Goal: Transaction & Acquisition: Purchase product/service

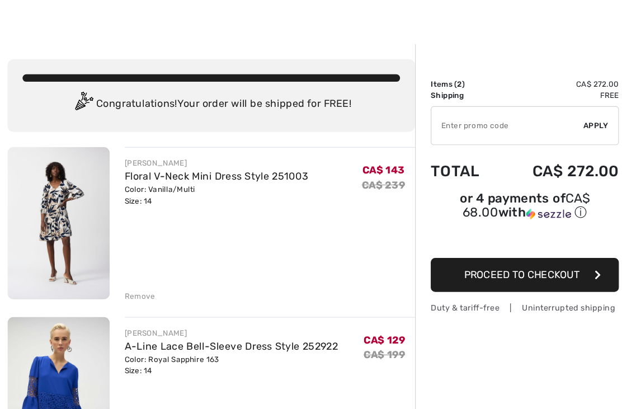
scroll to position [30, 0]
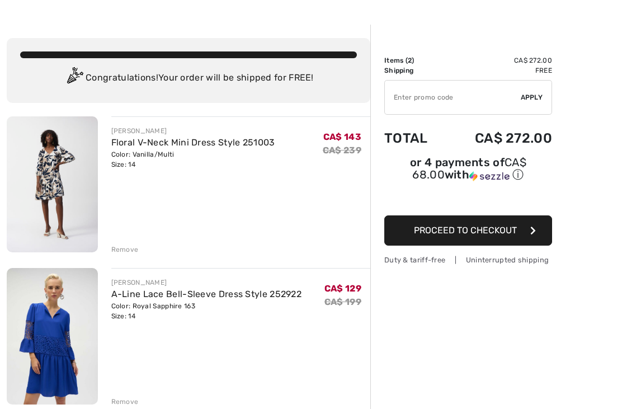
click at [59, 169] on img at bounding box center [52, 184] width 91 height 136
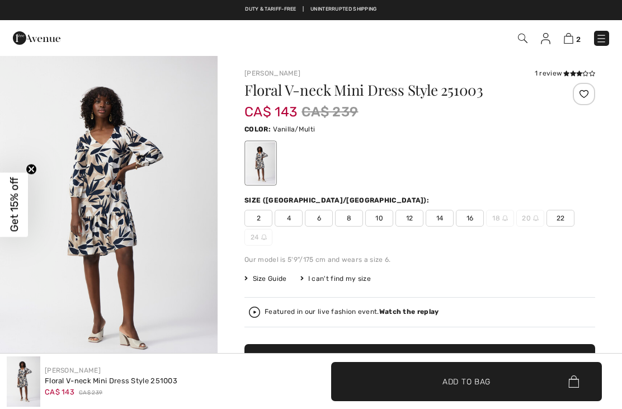
checkbox input "true"
click at [333, 88] on h1 "Floral V-neck Mini Dress Style 251003" at bounding box center [390, 90] width 292 height 15
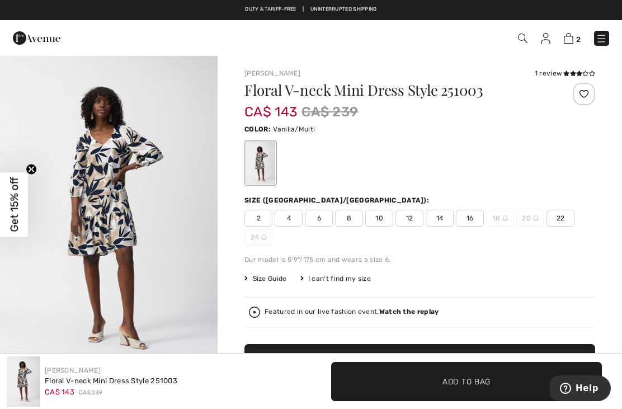
click at [286, 99] on span "CA$ 143" at bounding box center [270, 106] width 53 height 27
click at [124, 208] on img "1 / 4" at bounding box center [109, 218] width 218 height 326
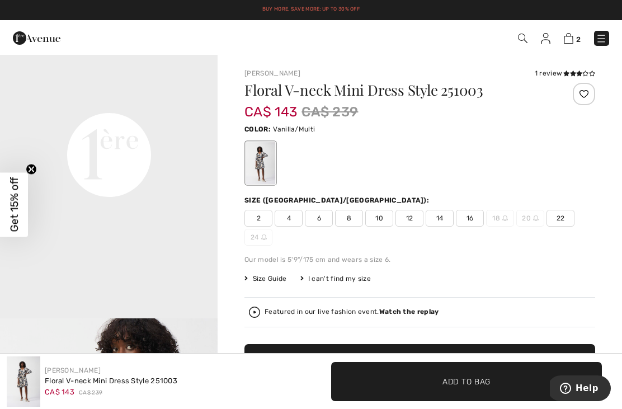
scroll to position [723, 0]
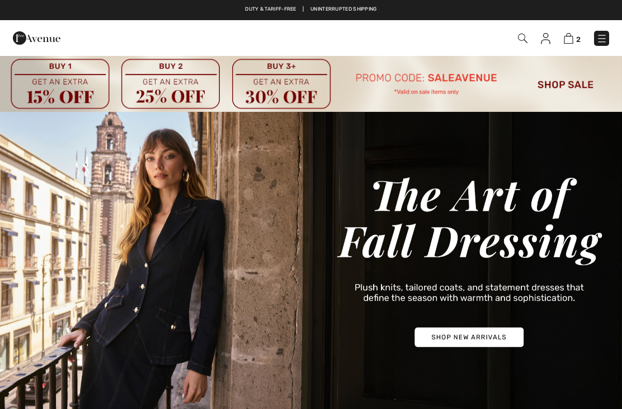
checkbox input "true"
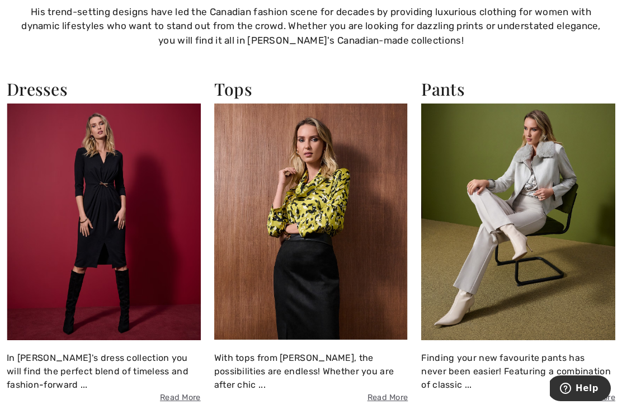
scroll to position [821, 0]
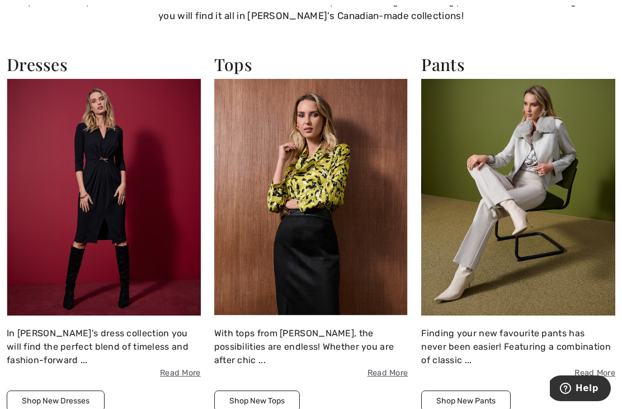
click at [92, 252] on img at bounding box center [104, 197] width 194 height 237
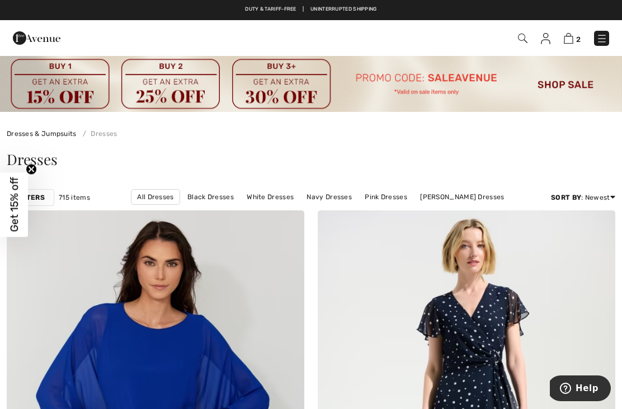
click at [522, 42] on img at bounding box center [523, 39] width 10 height 10
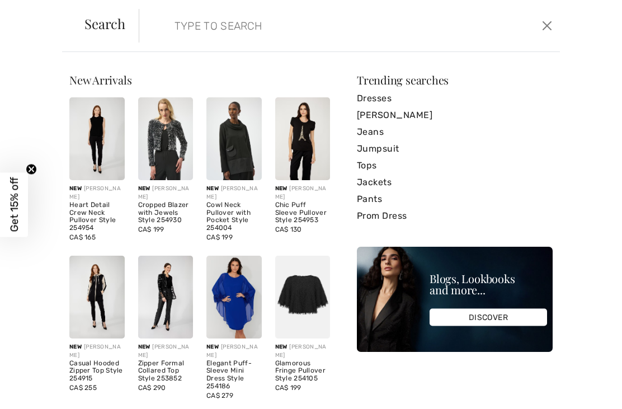
click at [177, 31] on input "search" at bounding box center [306, 26] width 280 height 34
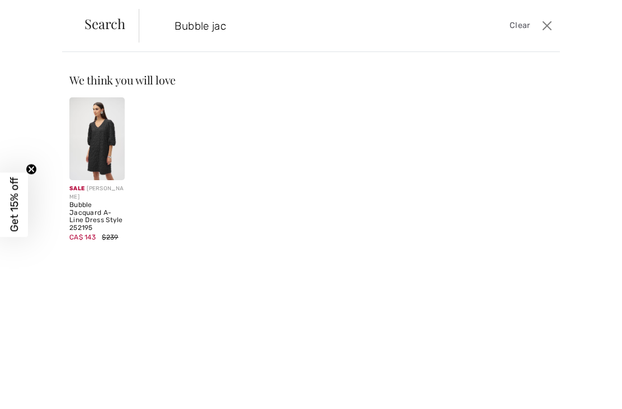
type input "Bubble jac"
click at [92, 186] on div "Sale [PERSON_NAME]" at bounding box center [96, 193] width 55 height 17
click at [81, 214] on div "Bubble Jacquard A-Line Dress Style 252195" at bounding box center [96, 216] width 55 height 31
click at [93, 167] on img at bounding box center [96, 138] width 55 height 83
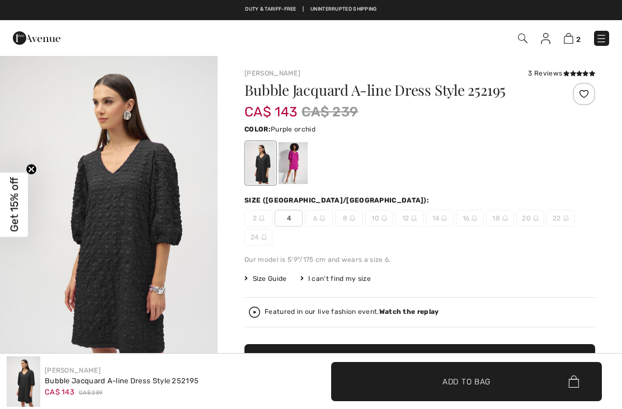
click at [292, 166] on div at bounding box center [292, 163] width 29 height 42
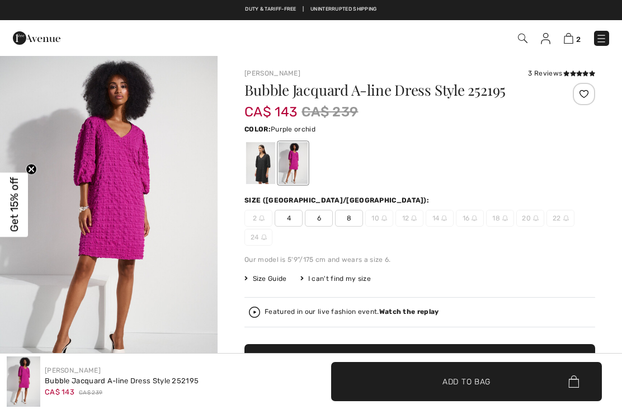
click at [291, 163] on div at bounding box center [292, 163] width 29 height 42
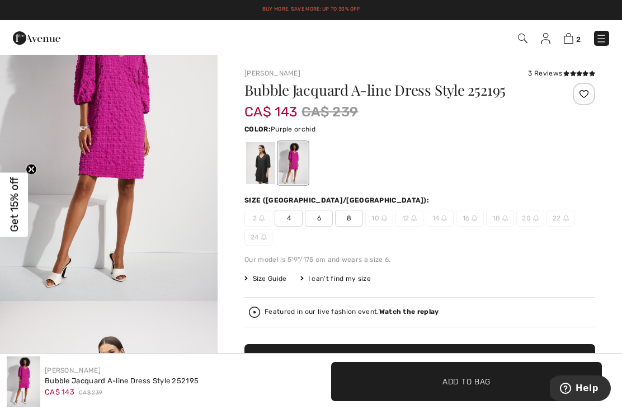
scroll to position [84, 0]
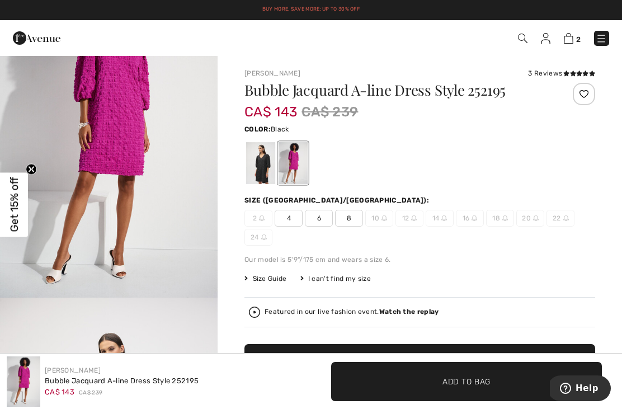
click at [264, 159] on div at bounding box center [260, 163] width 29 height 42
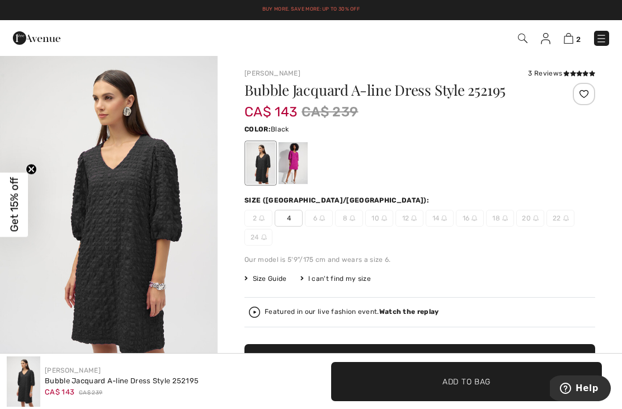
scroll to position [4, 0]
click at [290, 169] on div at bounding box center [292, 163] width 29 height 42
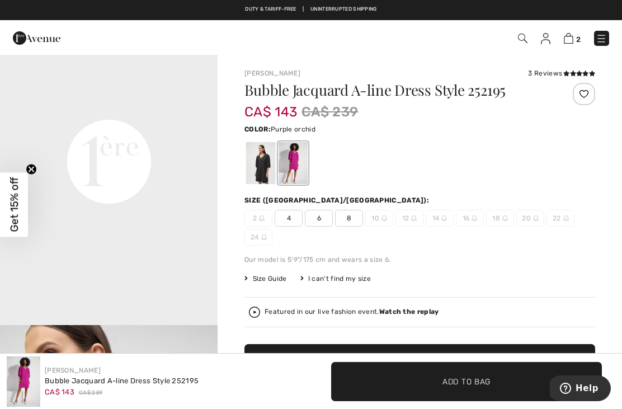
scroll to position [710, 0]
click at [36, 107] on video "Your browser does not support the video tag." at bounding box center [109, 52] width 218 height 109
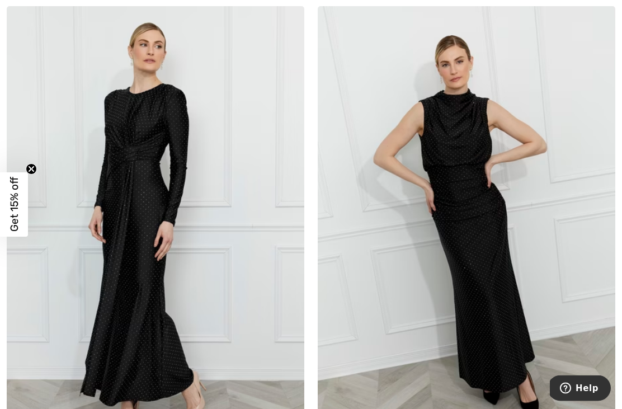
scroll to position [2263, 0]
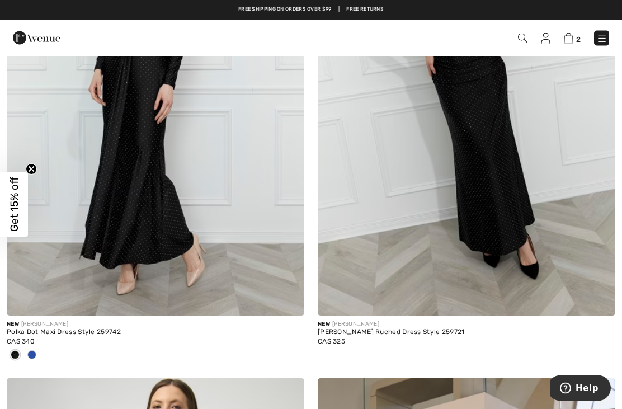
click at [32, 347] on div at bounding box center [31, 356] width 17 height 18
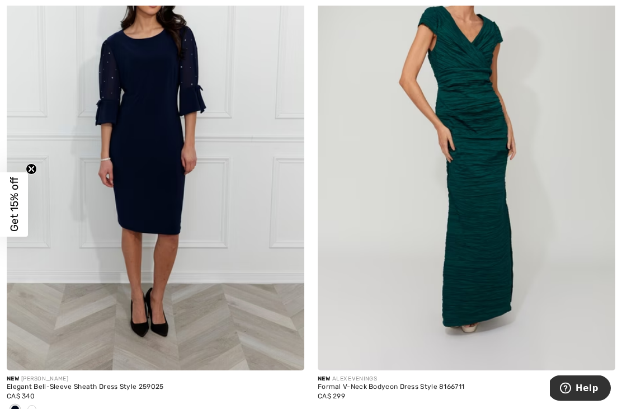
scroll to position [3438, 0]
click at [32, 406] on span at bounding box center [31, 409] width 9 height 9
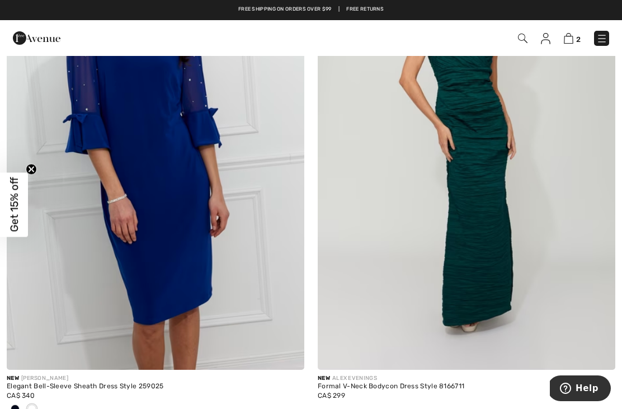
scroll to position [3439, 0]
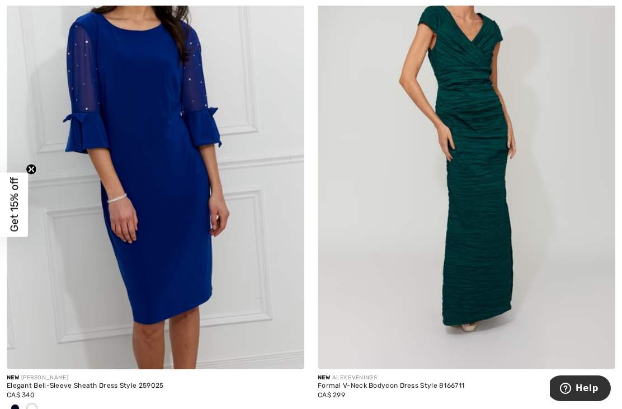
click at [125, 266] on img at bounding box center [155, 146] width 297 height 446
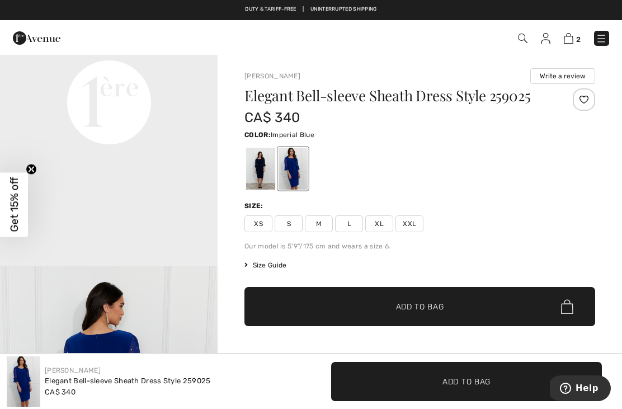
scroll to position [774, 0]
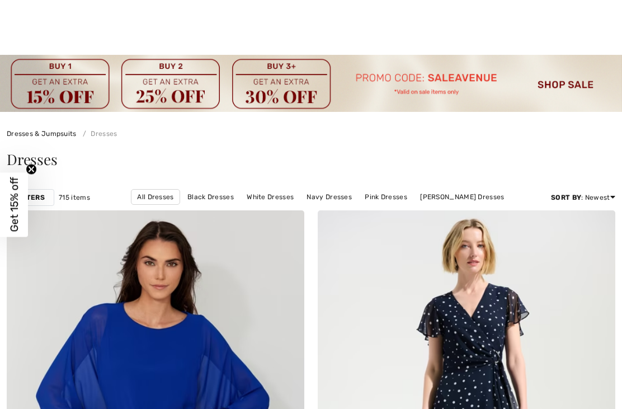
checkbox input "true"
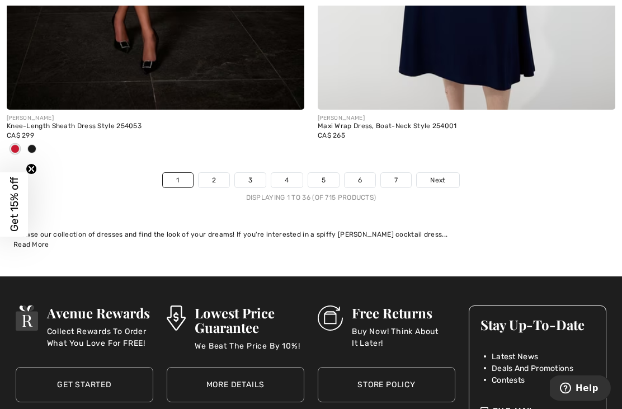
scroll to position [9332, 0]
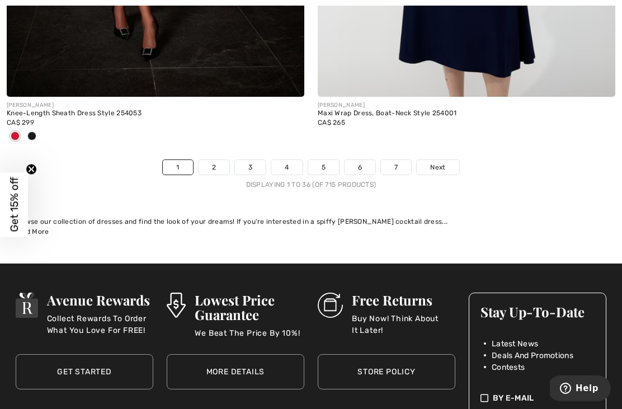
click at [206, 161] on link "2" at bounding box center [213, 167] width 31 height 15
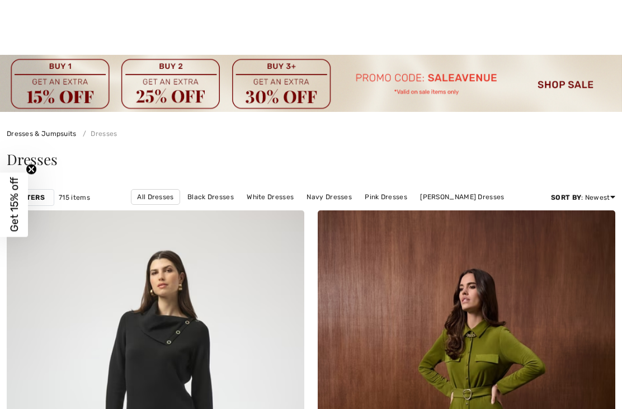
checkbox input "true"
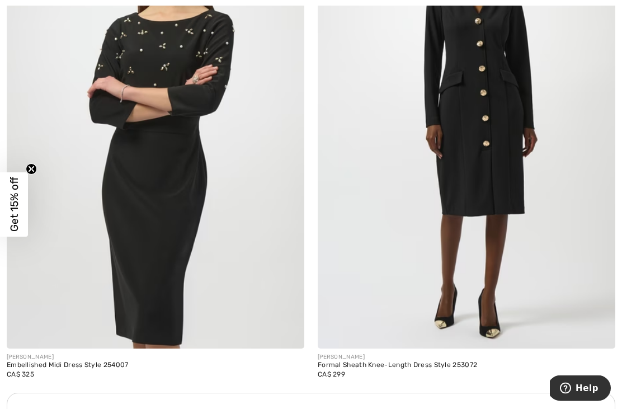
scroll to position [2761, 0]
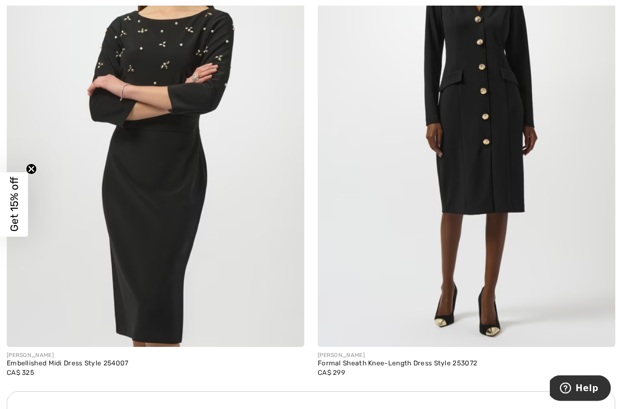
click at [97, 273] on img at bounding box center [155, 124] width 297 height 446
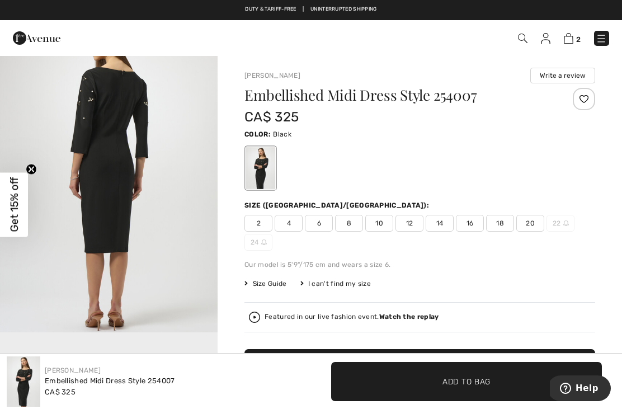
scroll to position [375, 0]
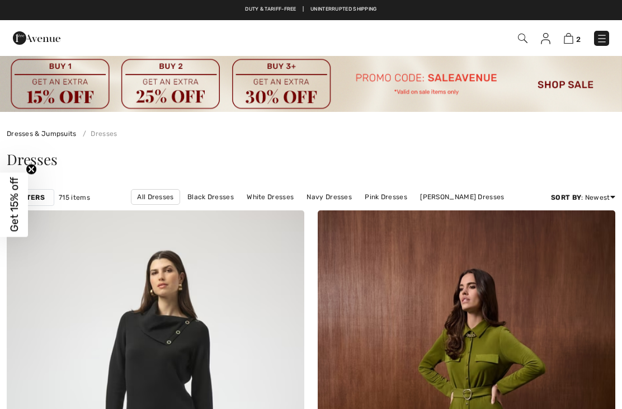
checkbox input "true"
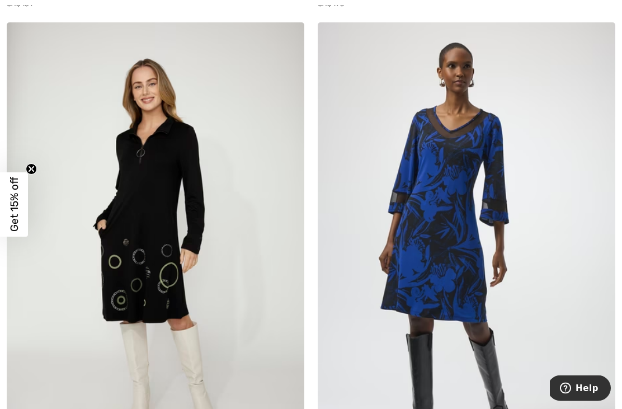
scroll to position [3738, 0]
click at [387, 266] on img at bounding box center [466, 245] width 297 height 446
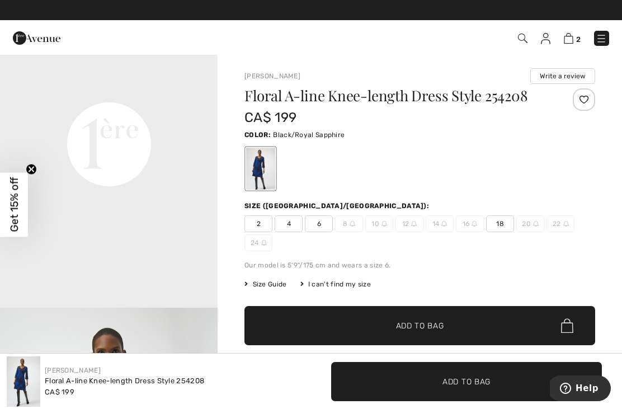
scroll to position [731, 0]
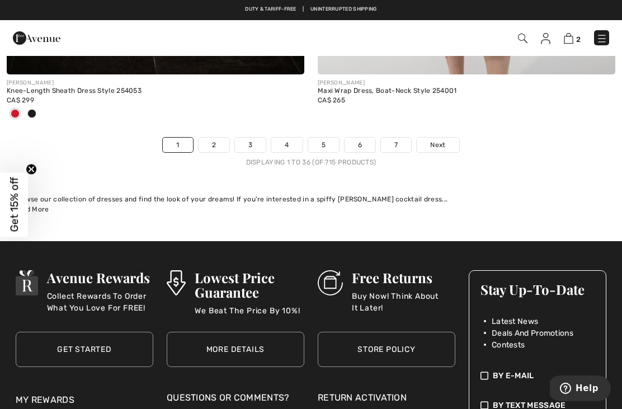
scroll to position [9459, 0]
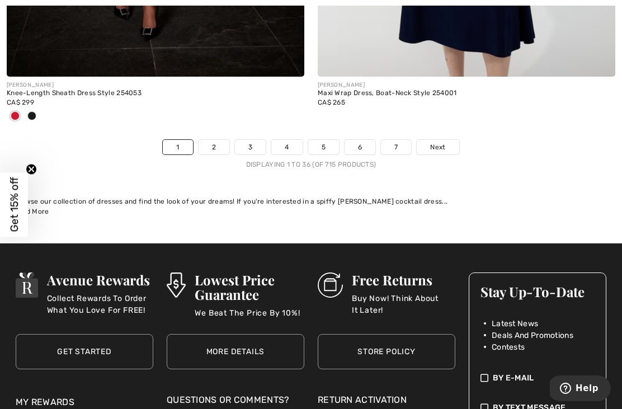
click at [207, 143] on link "2" at bounding box center [213, 147] width 31 height 15
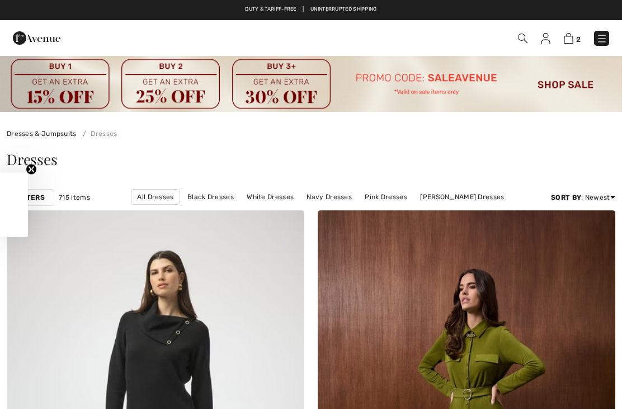
checkbox input "true"
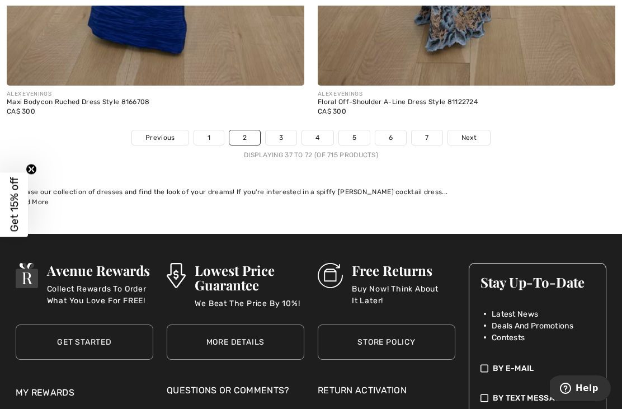
scroll to position [9289, 0]
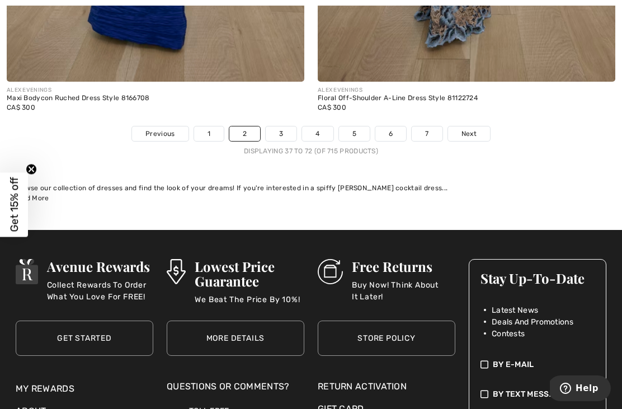
click at [280, 127] on link "3" at bounding box center [281, 133] width 31 height 15
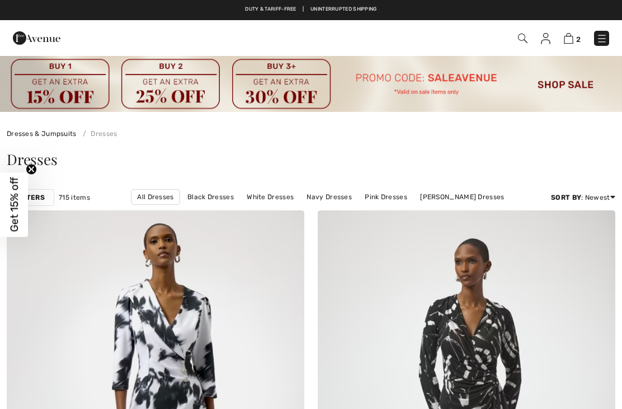
checkbox input "true"
click at [447, 192] on link "[PERSON_NAME] Dresses" at bounding box center [461, 197] width 95 height 15
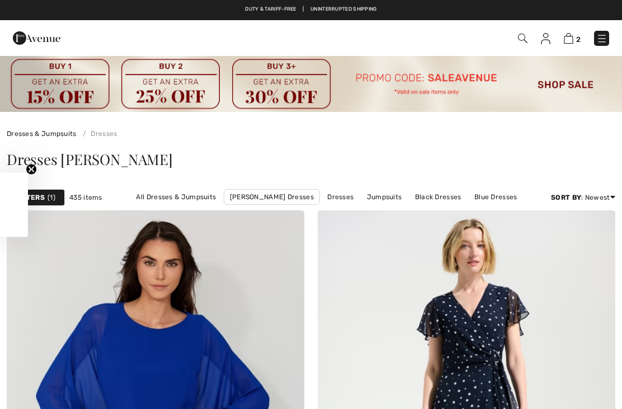
checkbox input "true"
click at [52, 195] on span "1" at bounding box center [52, 197] width 8 height 10
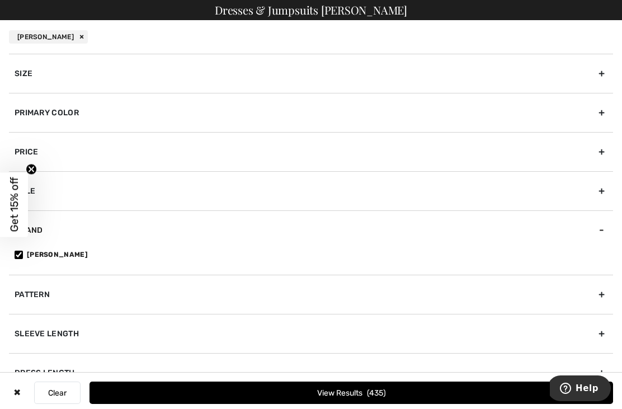
click at [177, 116] on div "Primary Color" at bounding box center [311, 112] width 604 height 39
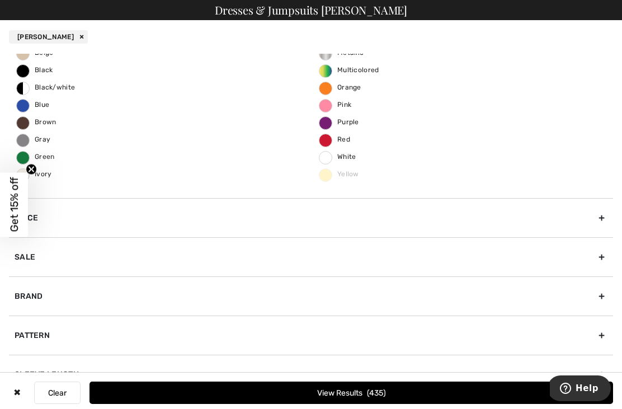
scroll to position [91, 0]
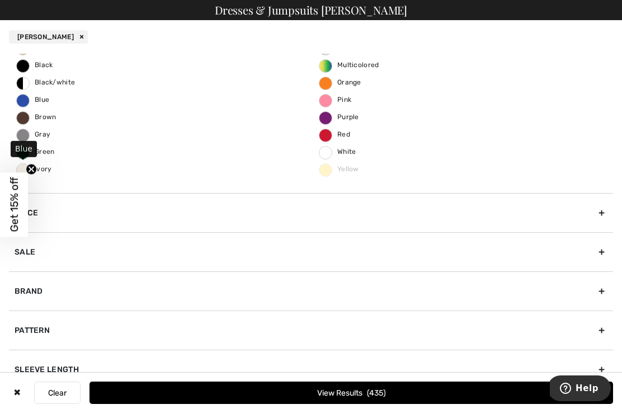
click at [22, 97] on span "Blue" at bounding box center [33, 100] width 32 height 8
click at [0, 0] on input "Blue" at bounding box center [0, 0] width 0 height 0
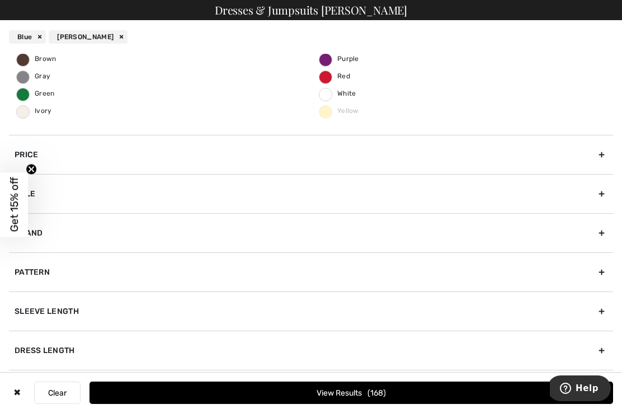
click at [206, 306] on div "Sleeve length" at bounding box center [311, 310] width 604 height 39
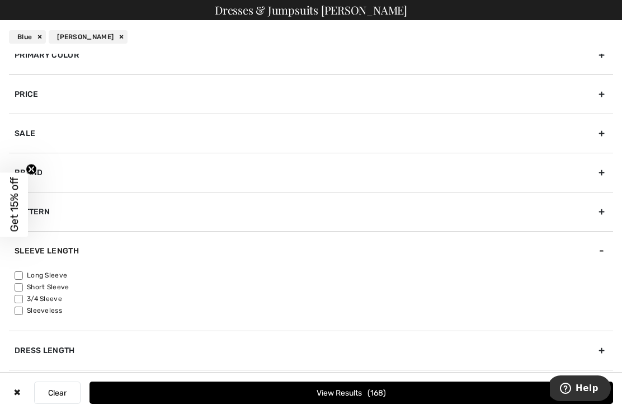
scroll to position [58, 0]
click at [17, 301] on input"] "3/4 Sleeve" at bounding box center [19, 299] width 8 height 8
checkbox input"] "true"
click at [23, 275] on input"] "Long Sleeve" at bounding box center [19, 275] width 8 height 8
checkbox input"] "true"
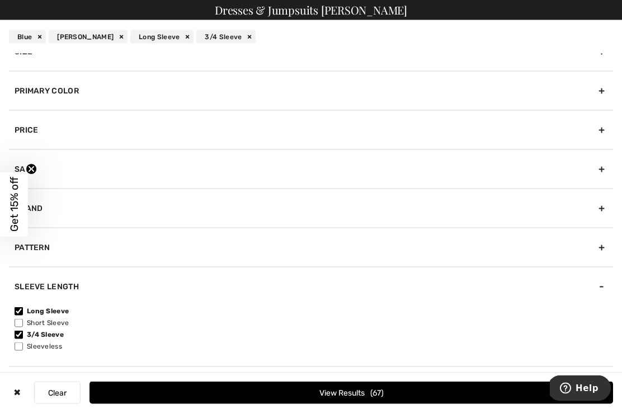
scroll to position [257, 0]
click at [68, 382] on div "Dress Length" at bounding box center [311, 385] width 604 height 39
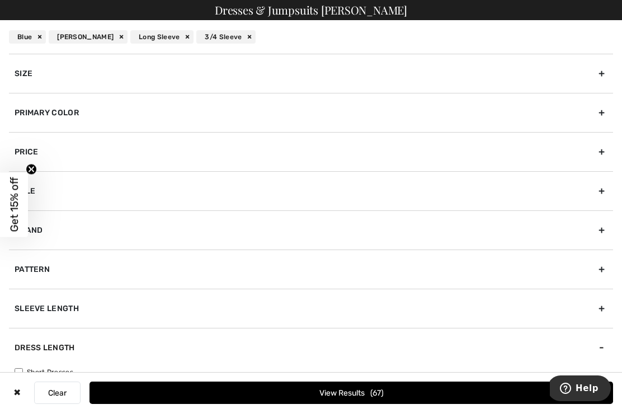
click at [20, 370] on input"] "Short Dresses" at bounding box center [19, 372] width 8 height 8
checkbox input"] "true"
click at [259, 74] on div "Size" at bounding box center [311, 73] width 604 height 39
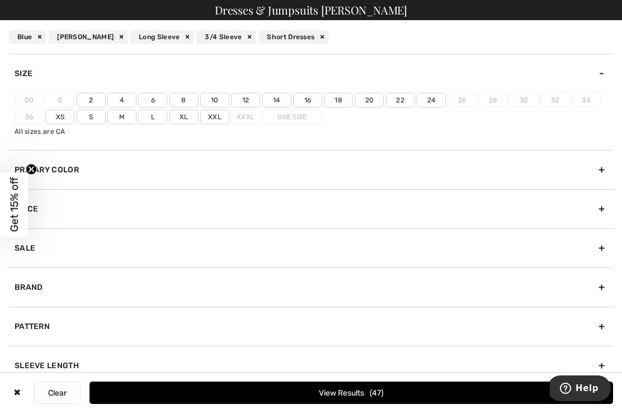
click at [282, 95] on label "14" at bounding box center [276, 100] width 29 height 15
click at [0, 0] on input"] "14" at bounding box center [0, 0] width 0 height 0
click at [337, 390] on button "View Results 17" at bounding box center [350, 392] width 523 height 22
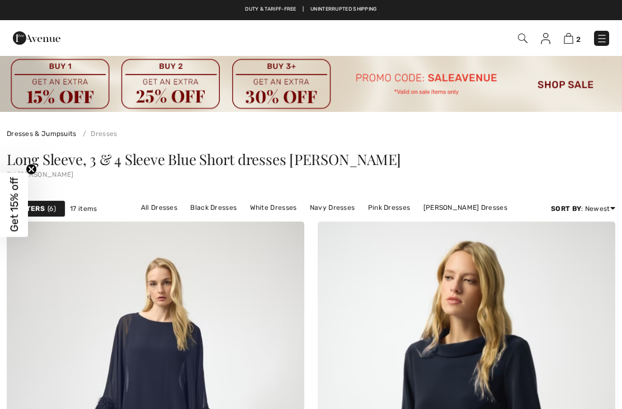
checkbox input "true"
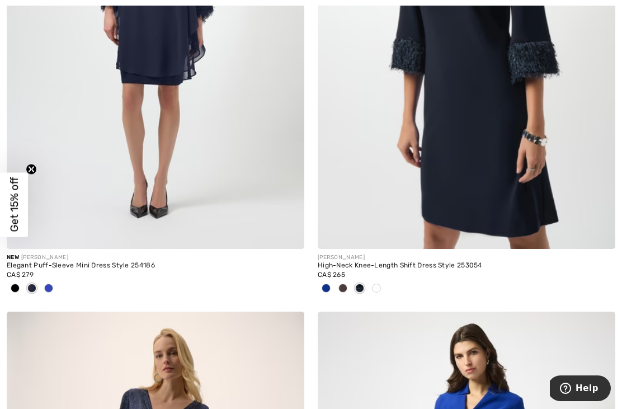
scroll to position [419, 0]
click at [325, 285] on span at bounding box center [326, 287] width 9 height 9
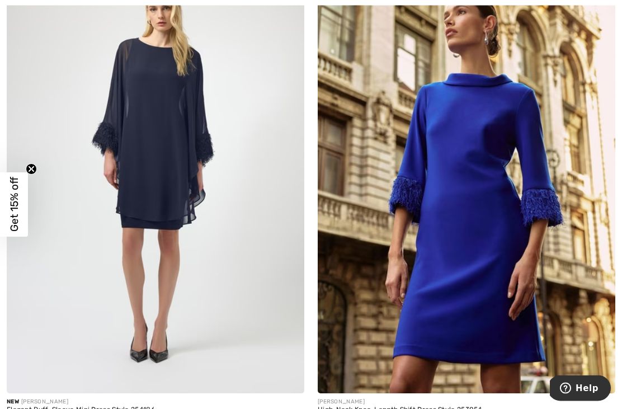
scroll to position [277, 0]
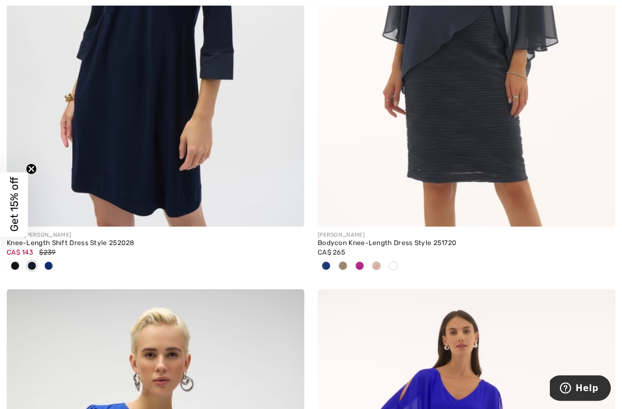
scroll to position [1930, 0]
click at [322, 268] on div at bounding box center [326, 266] width 17 height 18
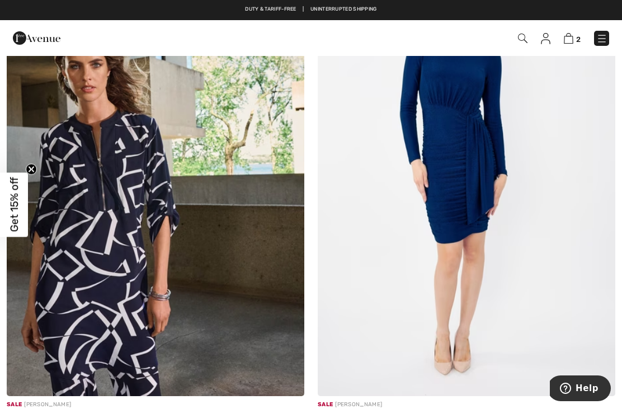
scroll to position [2781, 0]
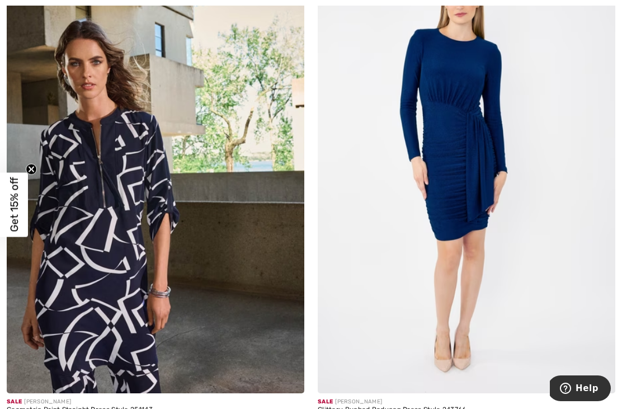
click at [427, 303] on img at bounding box center [466, 170] width 297 height 446
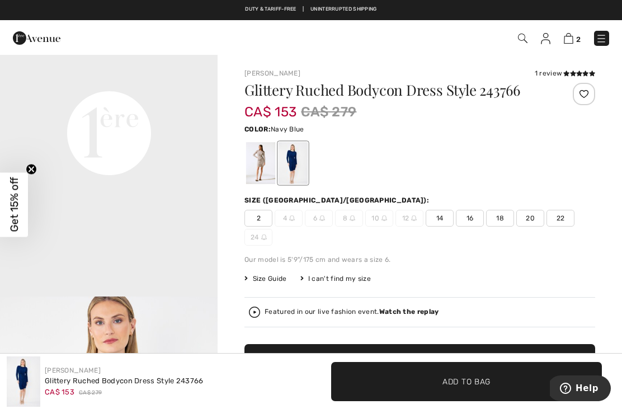
scroll to position [732, 0]
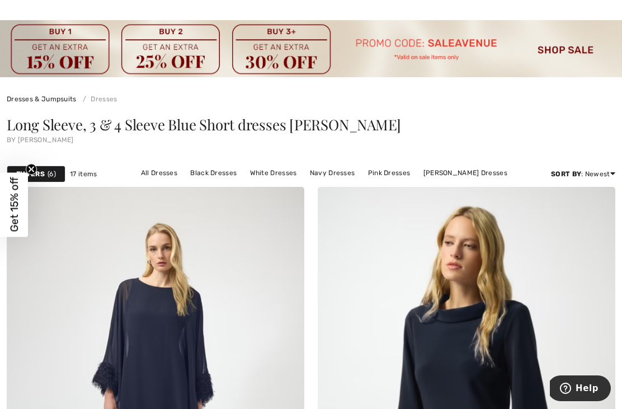
scroll to position [35, 0]
click at [480, 167] on link "[PERSON_NAME] Dresses" at bounding box center [465, 172] width 95 height 15
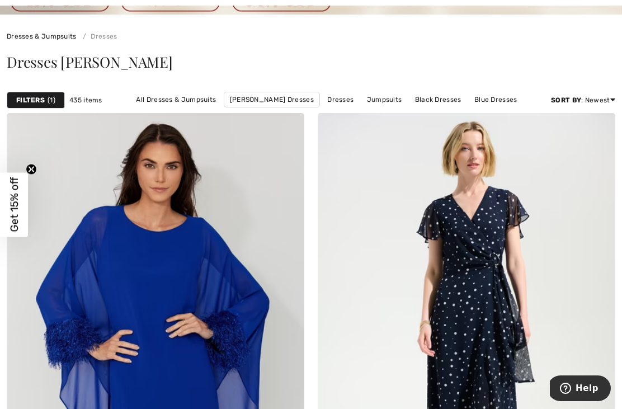
scroll to position [98, 0]
click at [496, 97] on link "Blue Dresses" at bounding box center [496, 99] width 54 height 15
click at [498, 92] on link "Blue Dresses" at bounding box center [496, 99] width 54 height 15
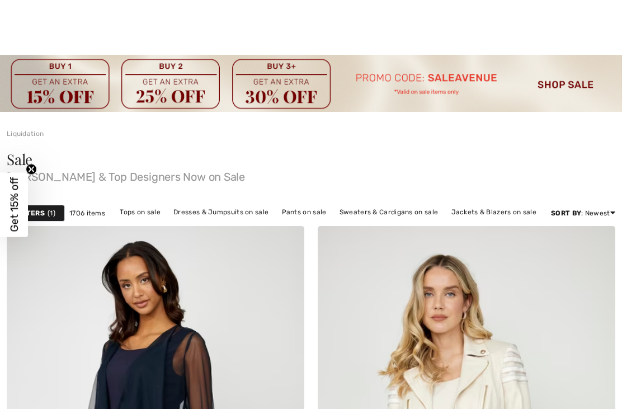
checkbox input "true"
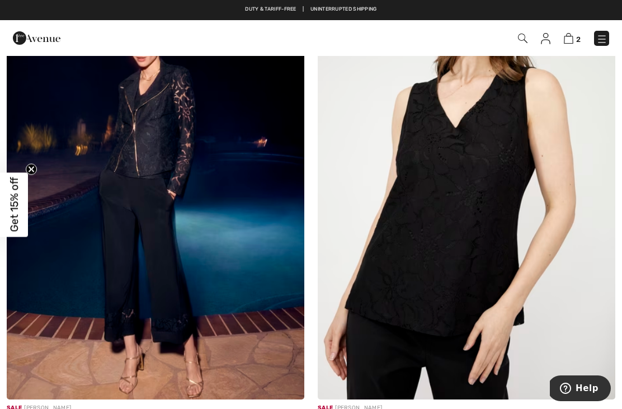
scroll to position [5815, 0]
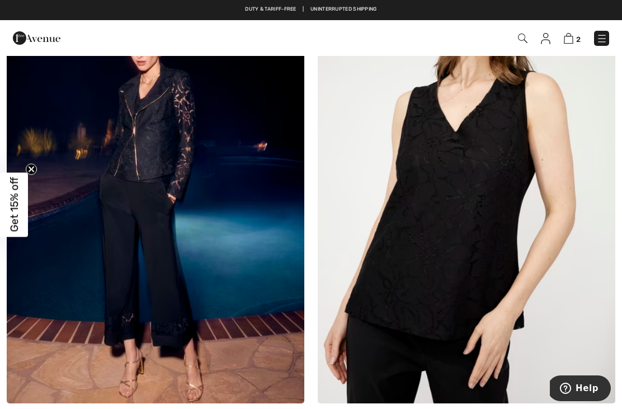
click at [104, 290] on img at bounding box center [155, 180] width 297 height 446
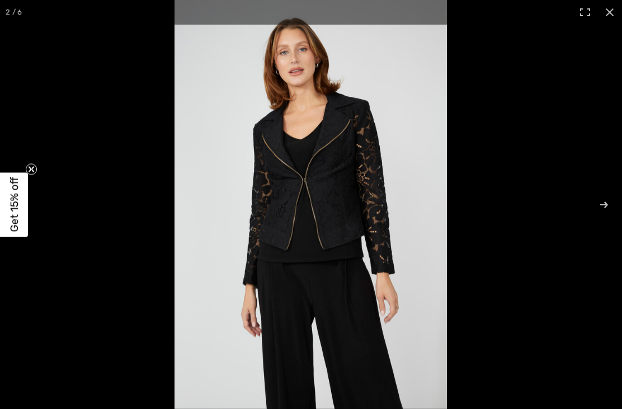
checkbox input "true"
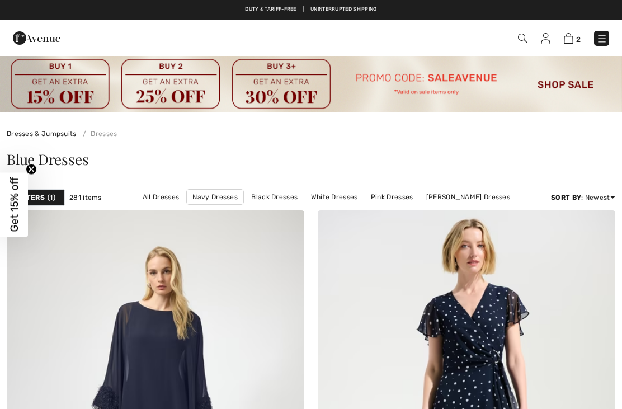
checkbox input "true"
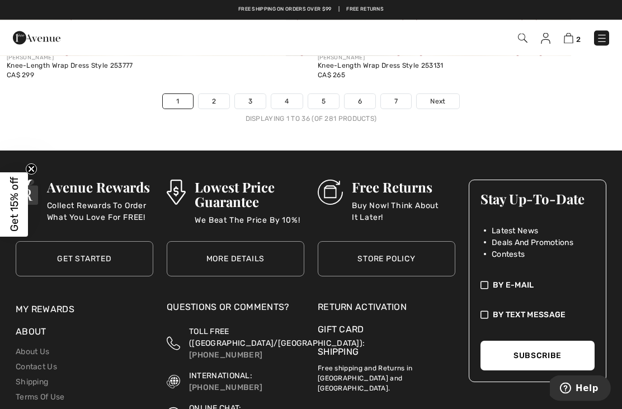
scroll to position [9484, 0]
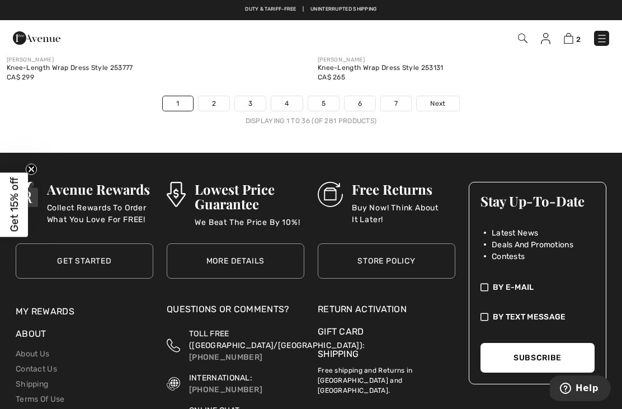
click at [315, 97] on link "5" at bounding box center [323, 103] width 31 height 15
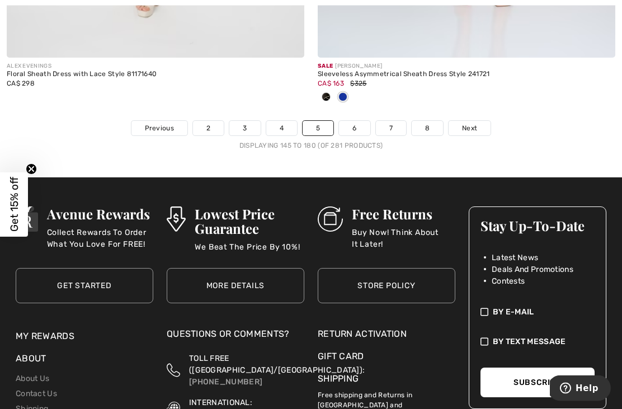
scroll to position [9516, 0]
click at [387, 121] on link "7" at bounding box center [391, 128] width 30 height 15
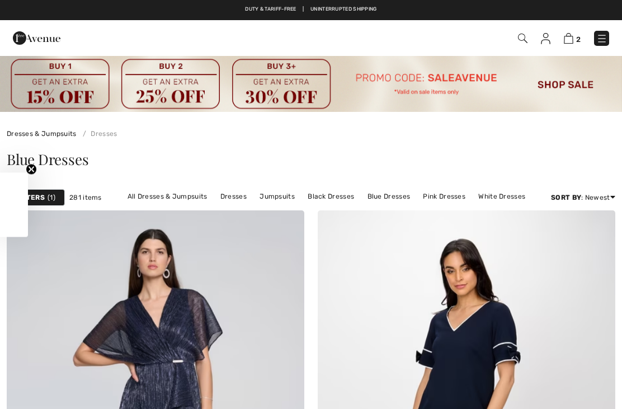
checkbox input "true"
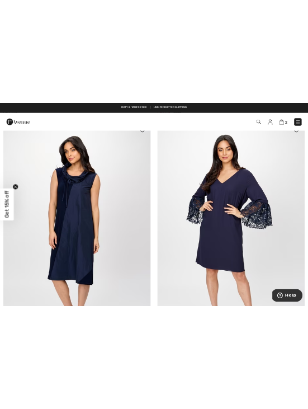
scroll to position [581, 0]
